Goal: Information Seeking & Learning: Understand process/instructions

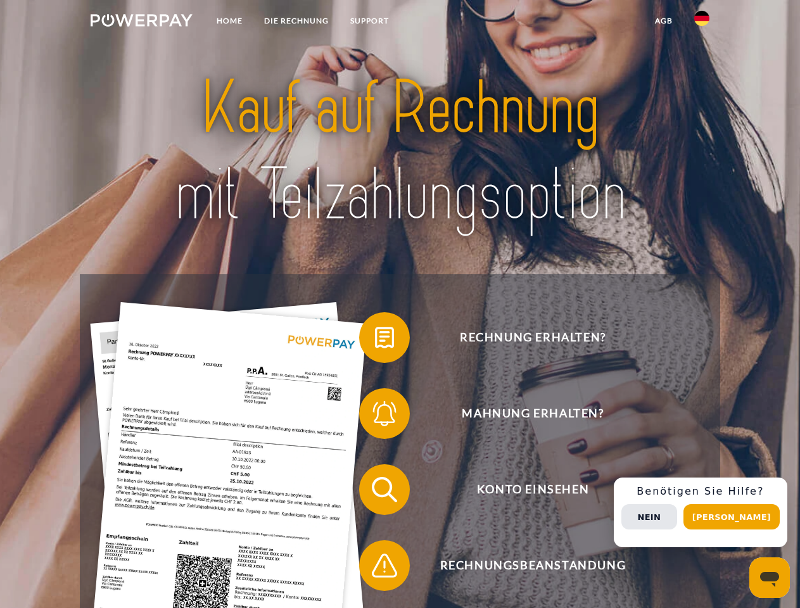
click at [141, 22] on img at bounding box center [142, 20] width 102 height 13
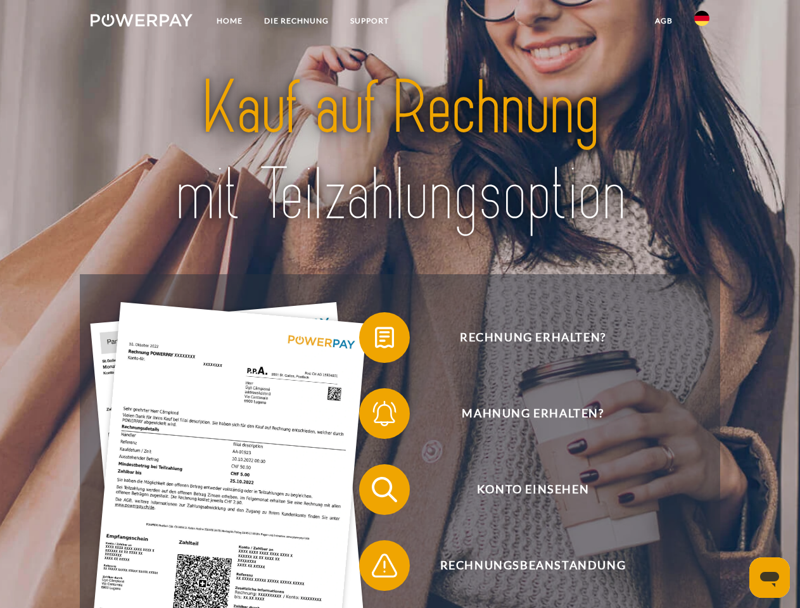
click at [702, 22] on img at bounding box center [701, 18] width 15 height 15
click at [663, 21] on link "agb" at bounding box center [663, 20] width 39 height 23
click at [375, 340] on span at bounding box center [365, 337] width 63 height 63
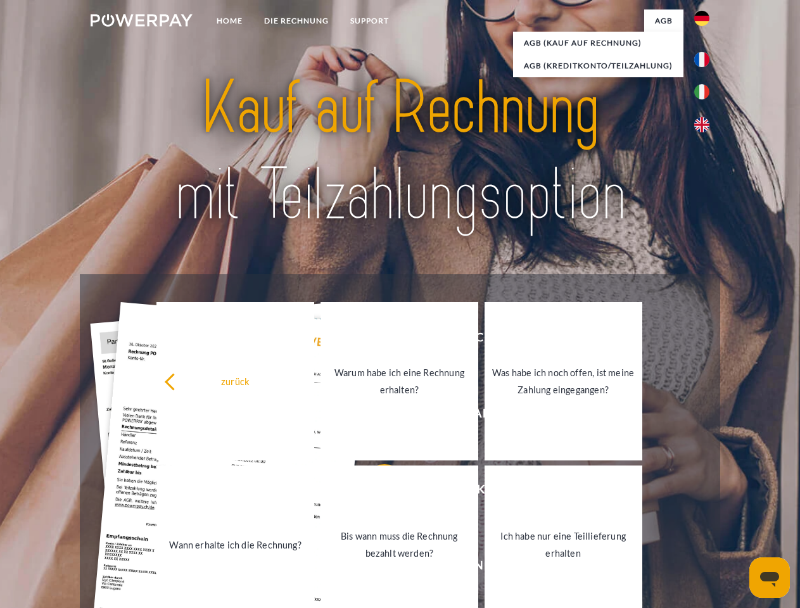
click at [375, 416] on div "zurück Warum habe ich eine Rechnung erhalten? Was habe ich noch offen, ist mein…" at bounding box center [400, 463] width 512 height 327
click at [375, 492] on link "Bis wann muss die Rechnung bezahlt werden?" at bounding box center [399, 544] width 158 height 158
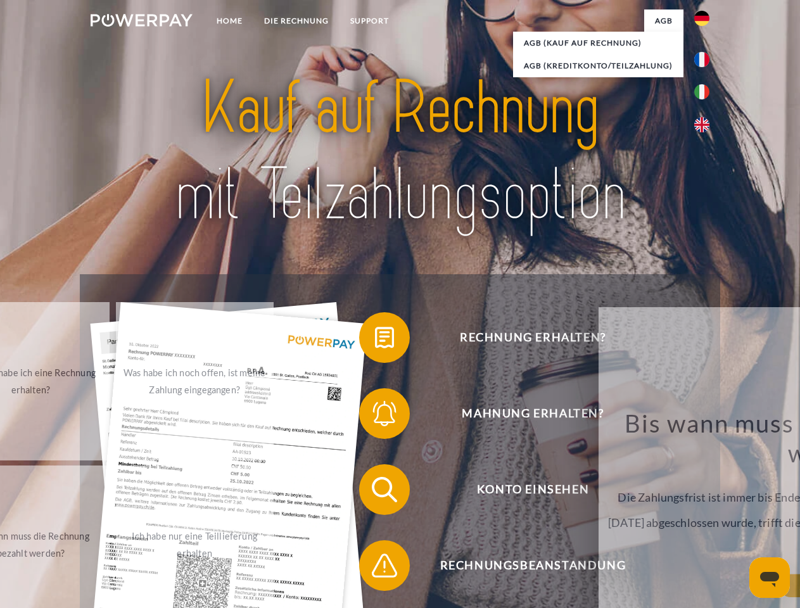
click at [375, 568] on span at bounding box center [365, 565] width 63 height 63
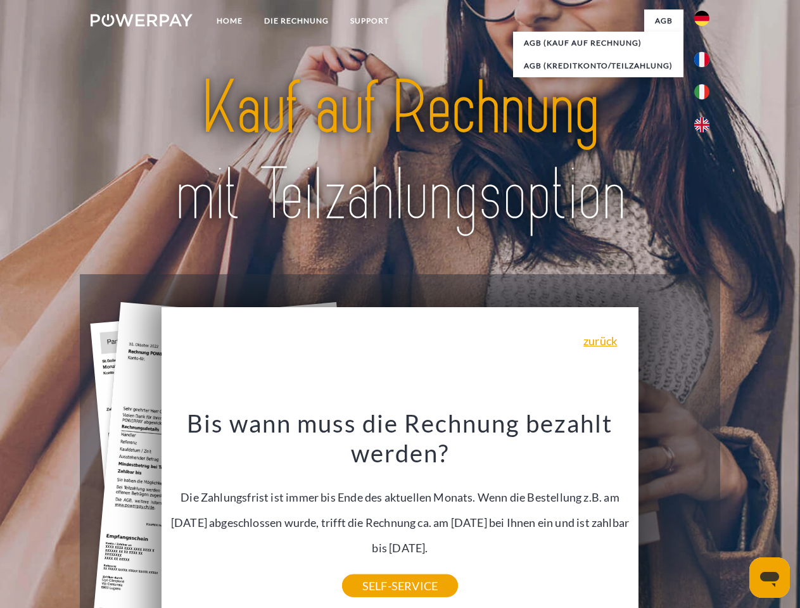
click at [705, 512] on div "Rechnung erhalten? Mahnung erhalten? Konto einsehen" at bounding box center [400, 527] width 640 height 507
click at [674, 515] on span "Konto einsehen" at bounding box center [532, 489] width 310 height 51
click at [736, 517] on header "Home DIE RECHNUNG SUPPORT" at bounding box center [400, 437] width 800 height 875
